Goal: Transaction & Acquisition: Purchase product/service

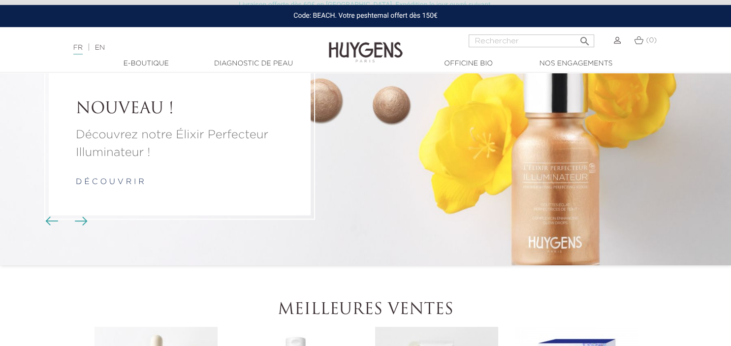
scroll to position [65, 0]
click at [180, 142] on p "Découvrez notre Élixir Perfecteur Illuminateur !" at bounding box center [180, 143] width 208 height 35
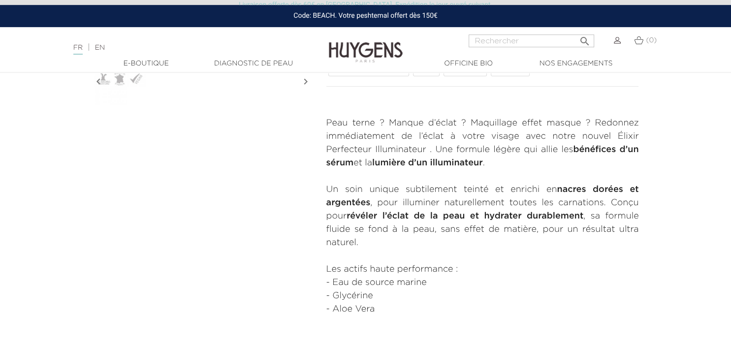
scroll to position [365, 0]
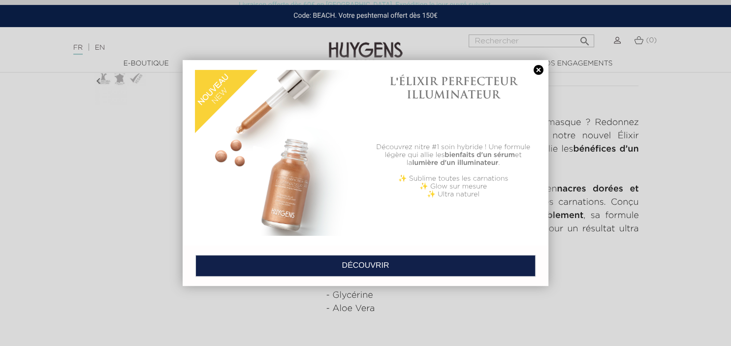
click at [536, 70] on link at bounding box center [538, 70] width 14 height 10
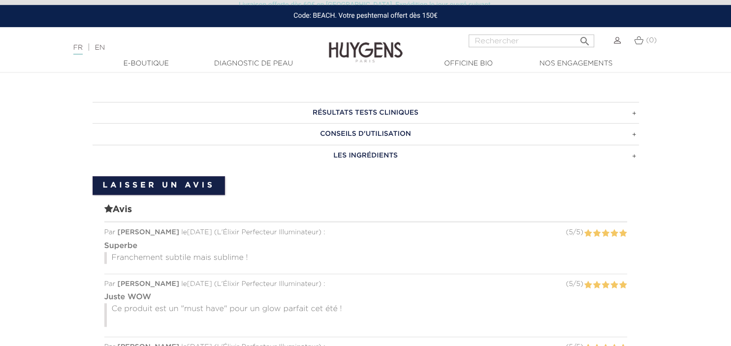
scroll to position [622, 0]
click at [633, 135] on h3 "CONSEILS D'UTILISATION" at bounding box center [366, 133] width 546 height 22
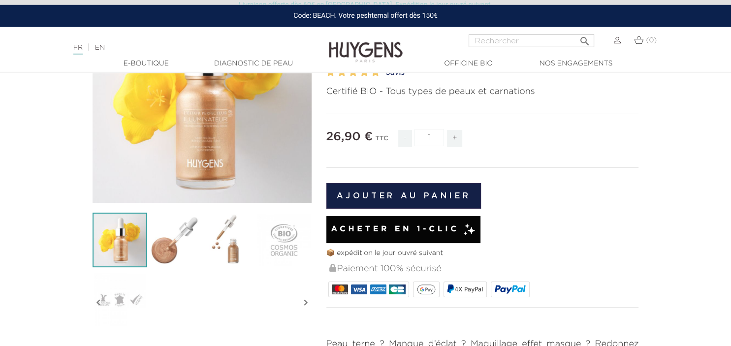
scroll to position [135, 0]
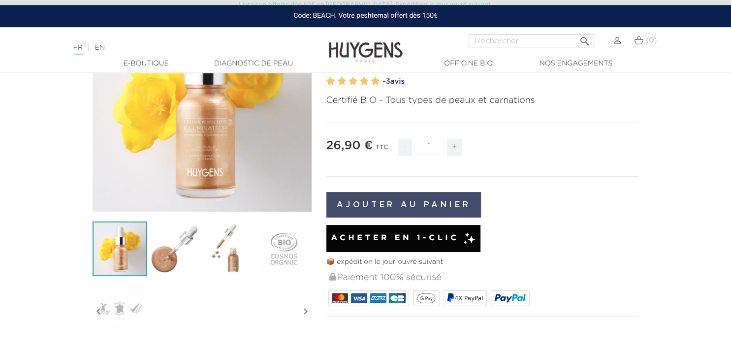
click at [444, 201] on button "Ajouter au panier" at bounding box center [403, 205] width 155 height 26
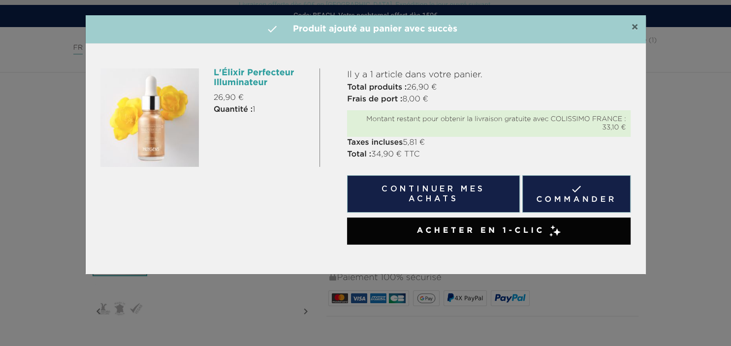
click at [634, 25] on span "×" at bounding box center [634, 28] width 7 height 12
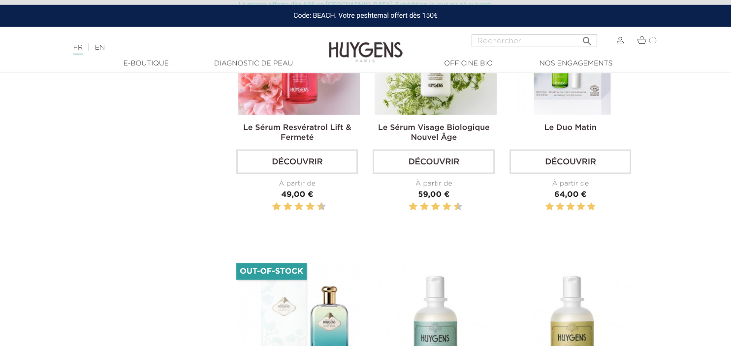
scroll to position [1677, 0]
